Goal: Transaction & Acquisition: Purchase product/service

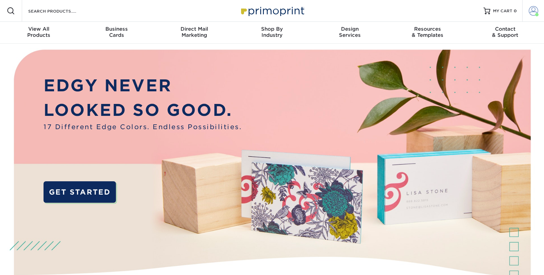
click at [535, 11] on span at bounding box center [534, 11] width 10 height 10
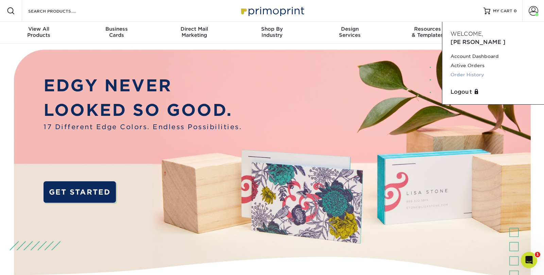
click at [461, 70] on link "Order History" at bounding box center [493, 74] width 85 height 9
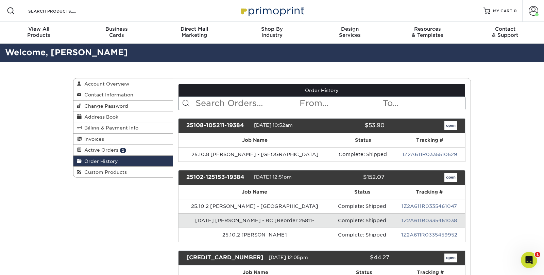
click at [225, 101] on input "text" at bounding box center [247, 103] width 104 height 13
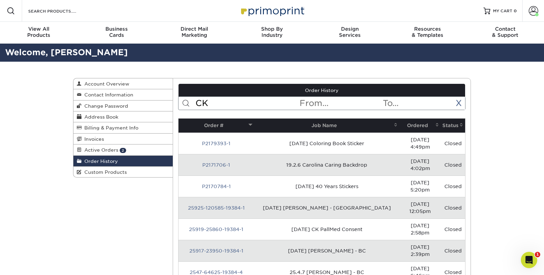
click at [219, 106] on input "CK" at bounding box center [247, 103] width 104 height 13
type input "C"
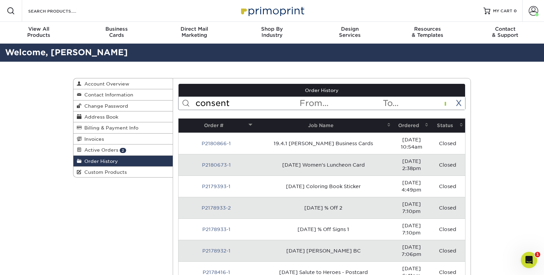
type input "consent"
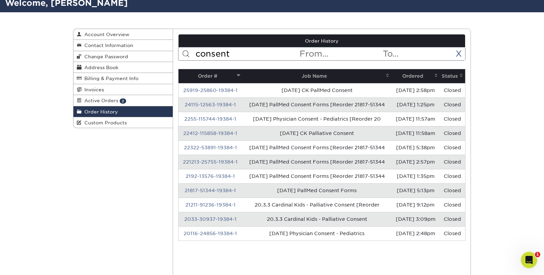
scroll to position [50, 0]
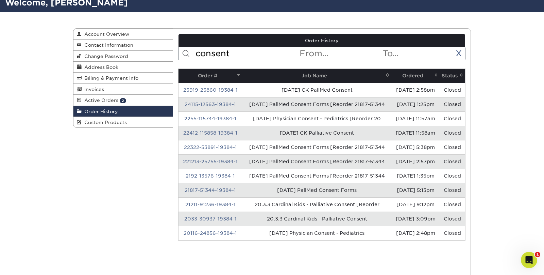
click at [92, 101] on span "Active Orders" at bounding box center [100, 99] width 37 height 5
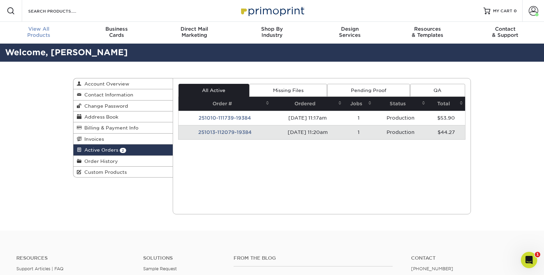
click at [47, 32] on div "View All Products" at bounding box center [39, 32] width 78 height 12
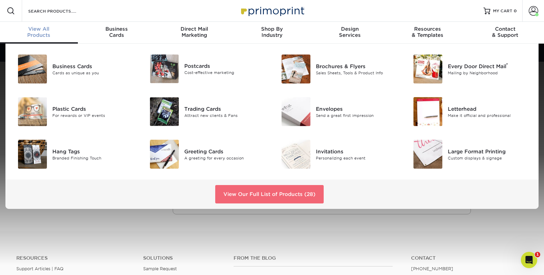
click at [274, 191] on link "View Our Full List of Products (28)" at bounding box center [269, 194] width 109 height 18
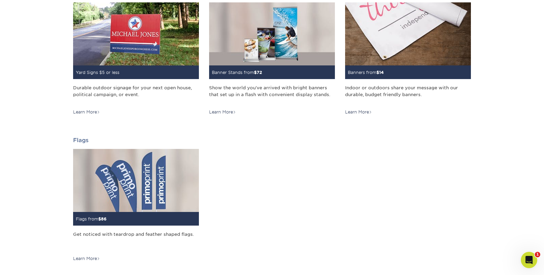
scroll to position [813, 0]
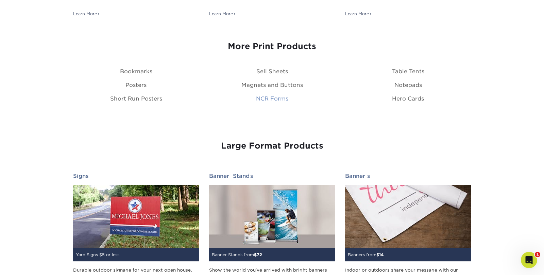
click at [263, 98] on link "NCR Forms" at bounding box center [272, 98] width 32 height 6
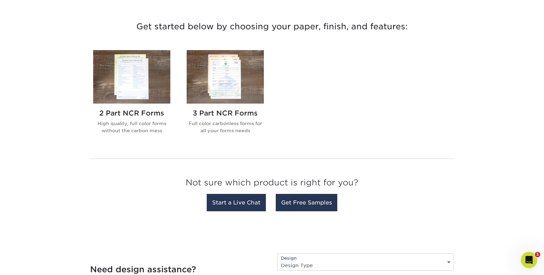
scroll to position [289, 0]
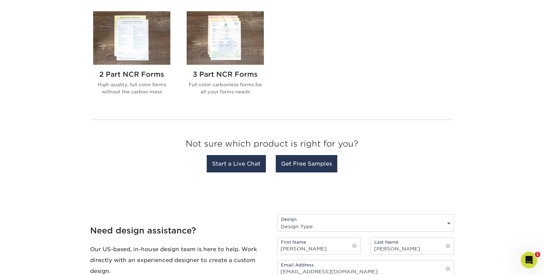
click at [116, 44] on img at bounding box center [131, 37] width 77 height 53
